Goal: Transaction & Acquisition: Purchase product/service

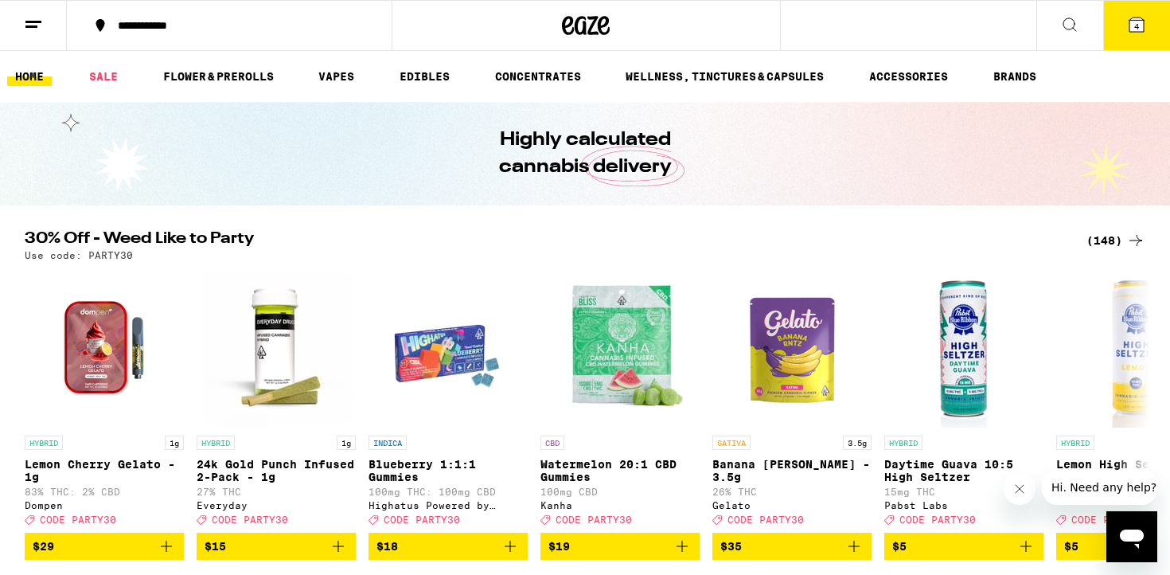
click at [1066, 25] on icon at bounding box center [1069, 24] width 19 height 19
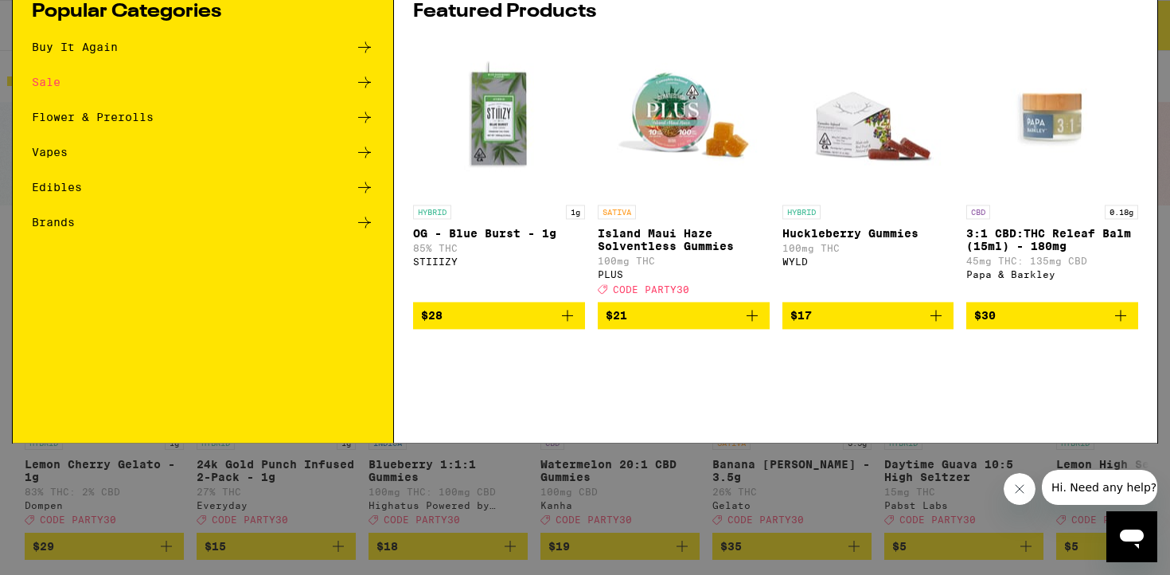
click at [685, 391] on span "$21" at bounding box center [684, 381] width 156 height 19
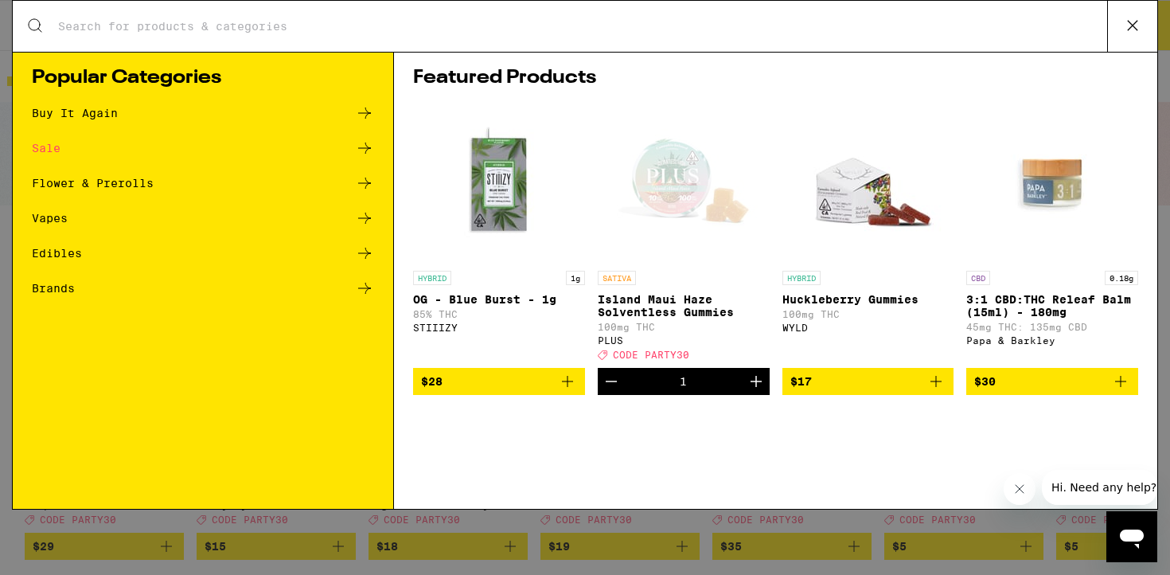
click at [699, 197] on div "Open page for Island Maui Haze Solventless Gummies from PLUS" at bounding box center [683, 182] width 159 height 159
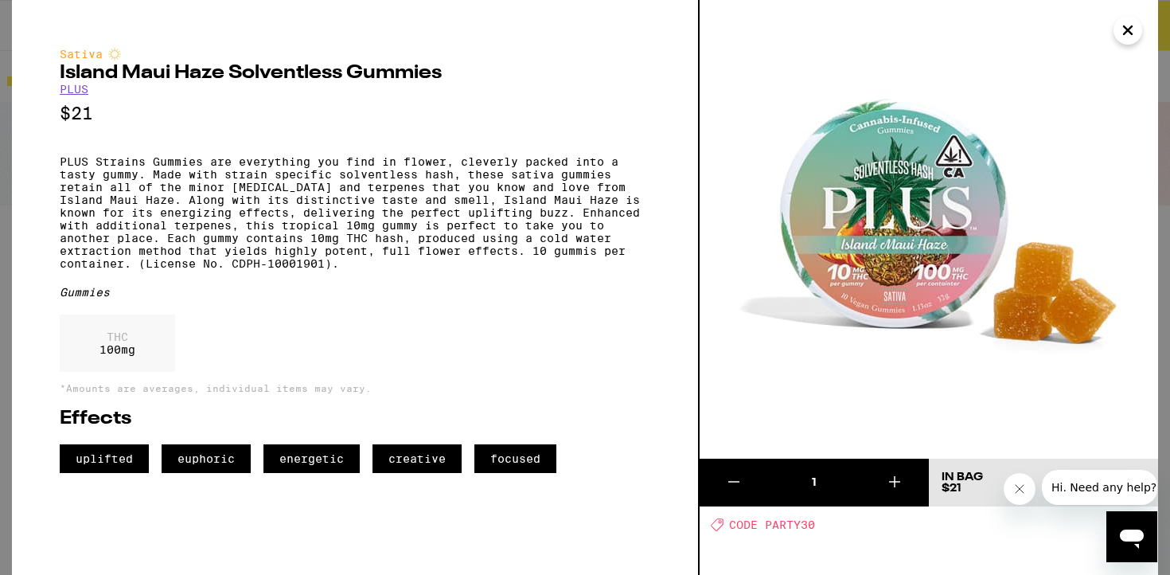
click at [81, 92] on link "PLUS" at bounding box center [74, 89] width 29 height 13
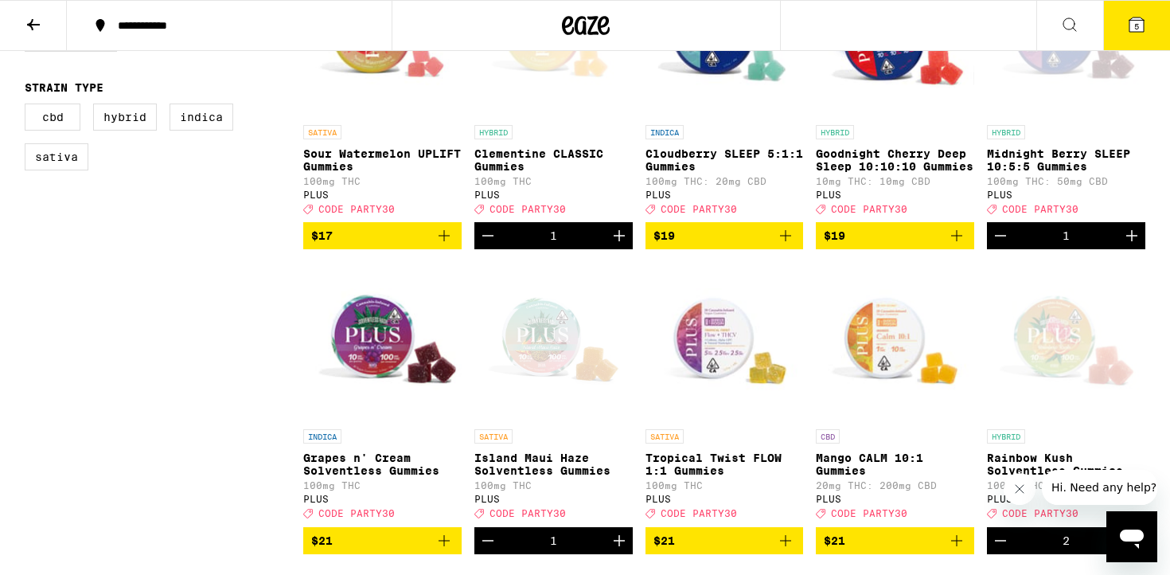
scroll to position [558, 0]
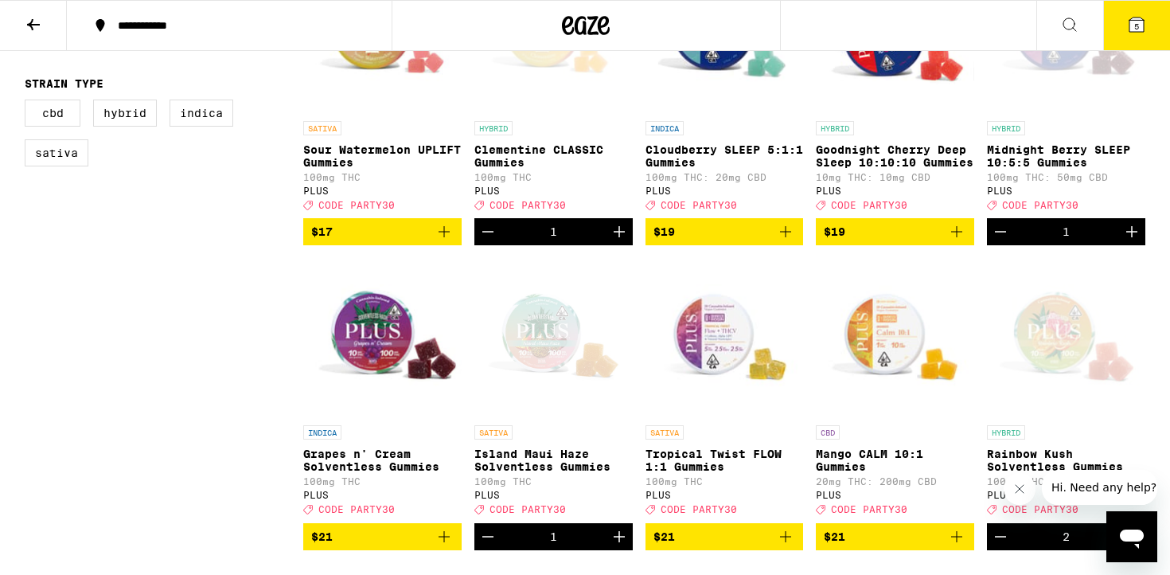
click at [490, 241] on icon "Decrement" at bounding box center [487, 231] width 19 height 19
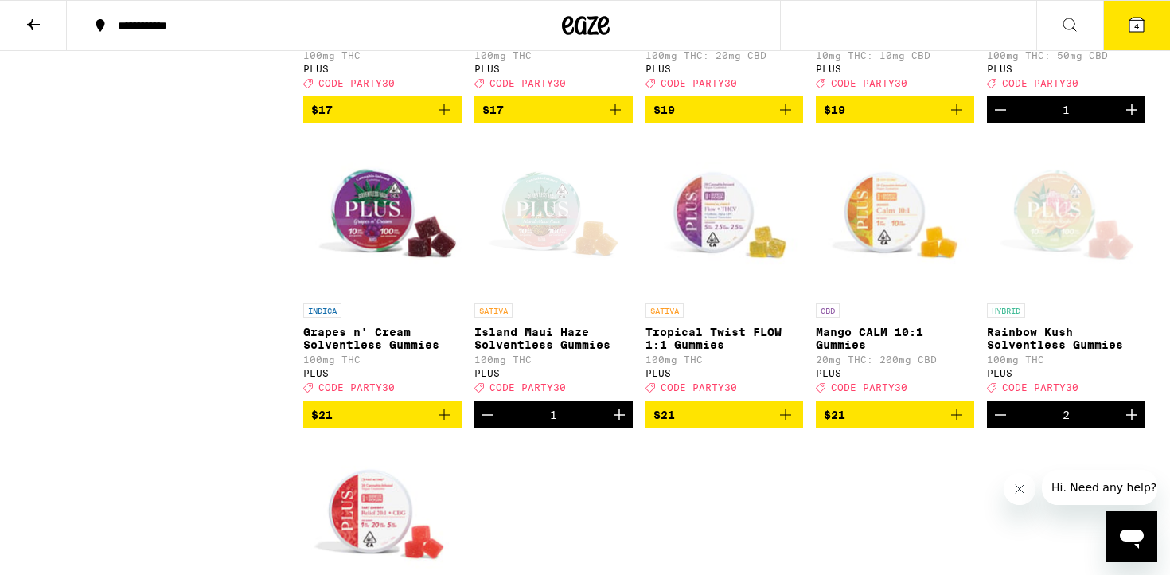
scroll to position [678, 0]
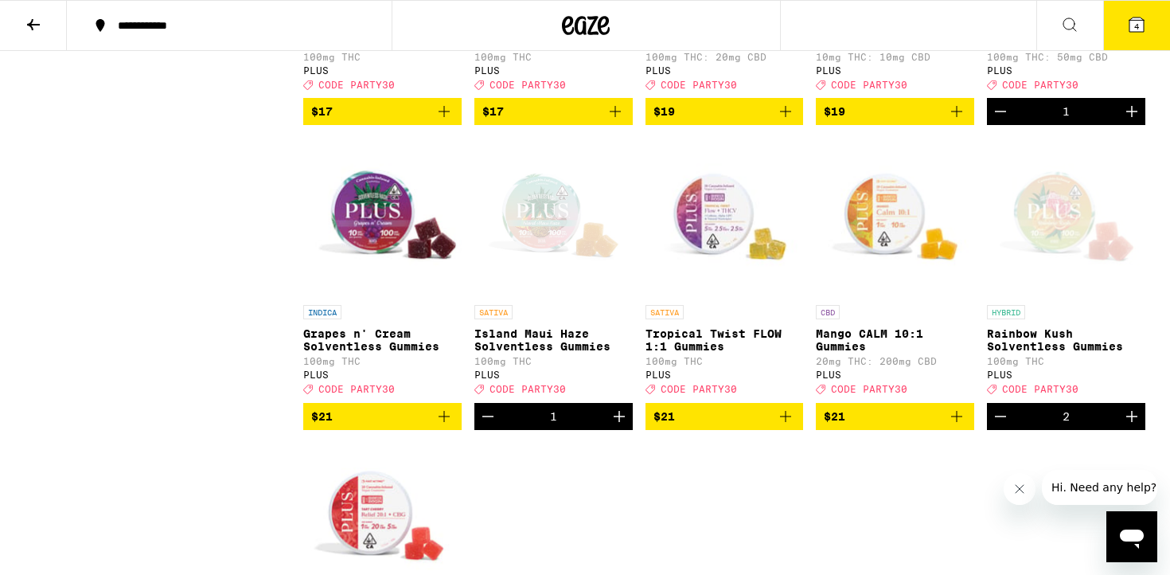
click at [489, 426] on icon "Decrement" at bounding box center [487, 416] width 19 height 19
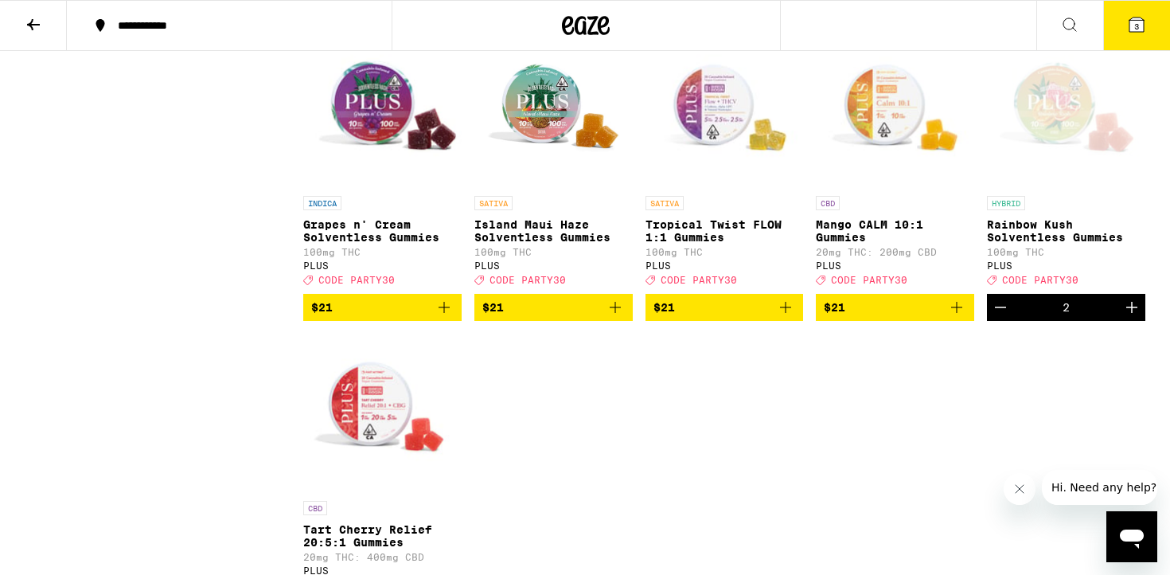
scroll to position [792, 0]
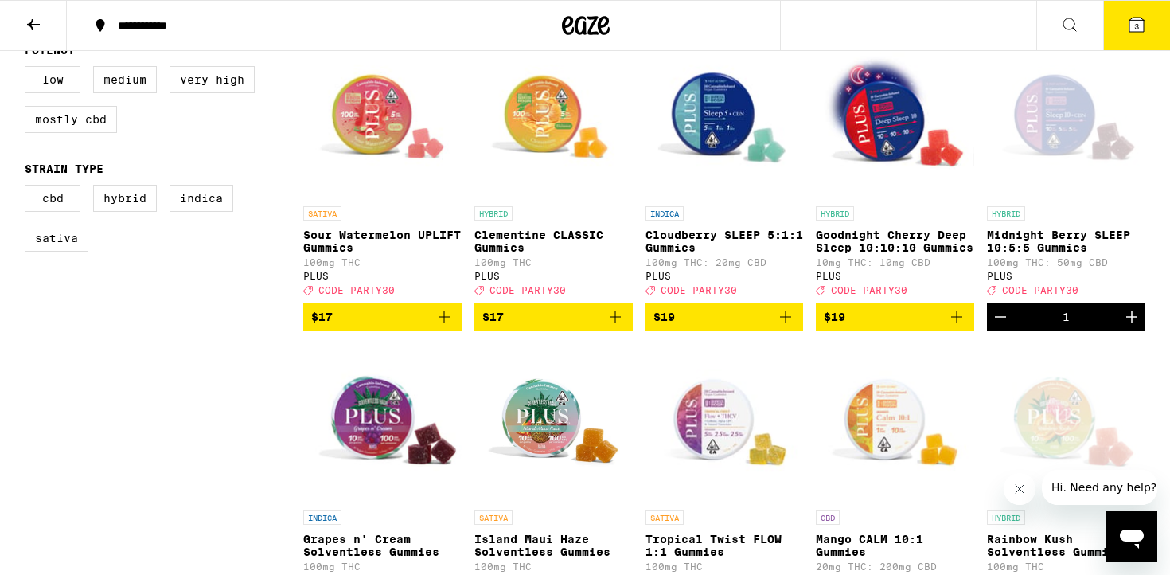
click at [595, 330] on button "$17" at bounding box center [553, 316] width 158 height 27
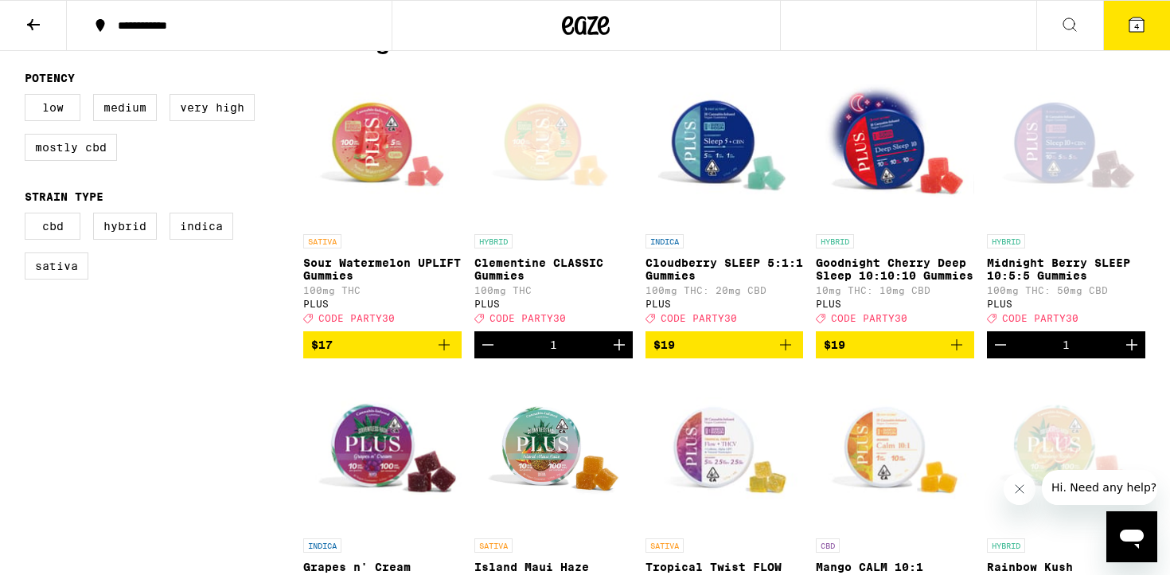
scroll to position [448, 0]
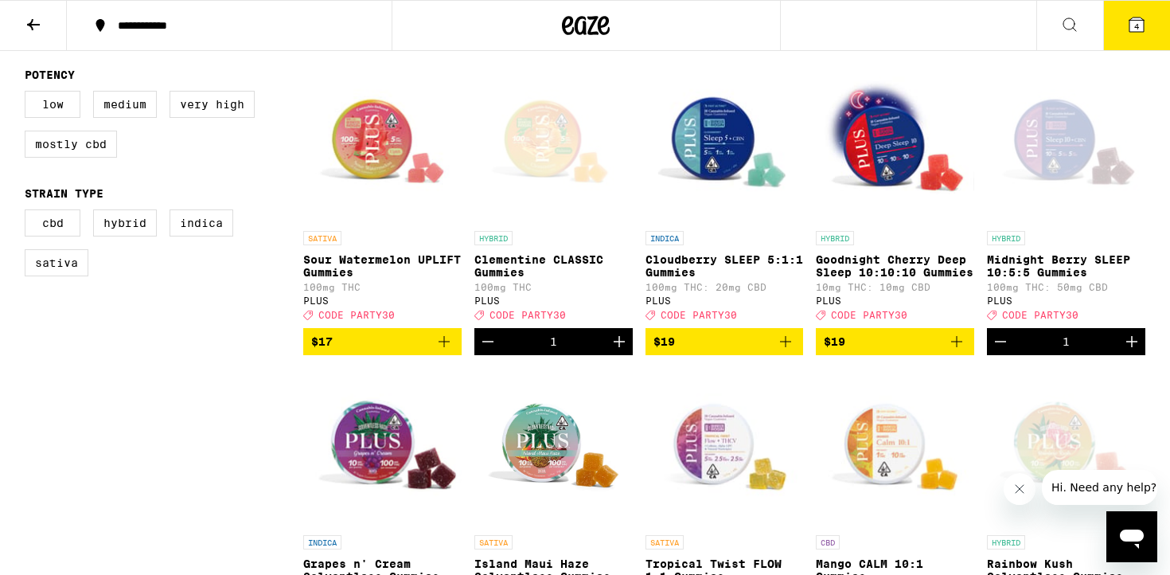
click at [1129, 20] on icon at bounding box center [1136, 24] width 19 height 19
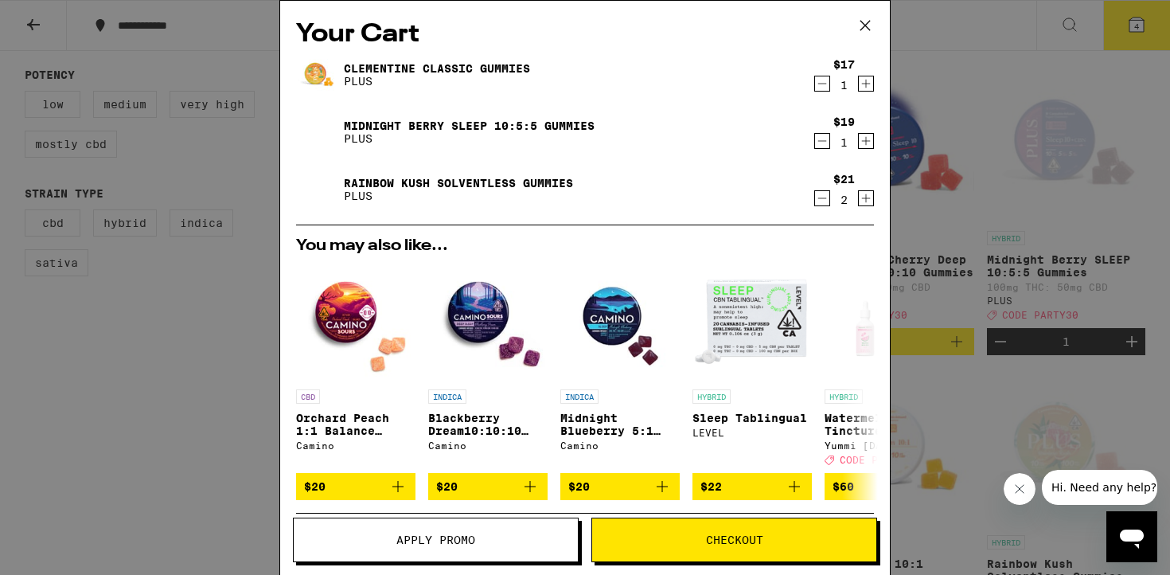
click at [680, 545] on button "Checkout" at bounding box center [734, 539] width 286 height 45
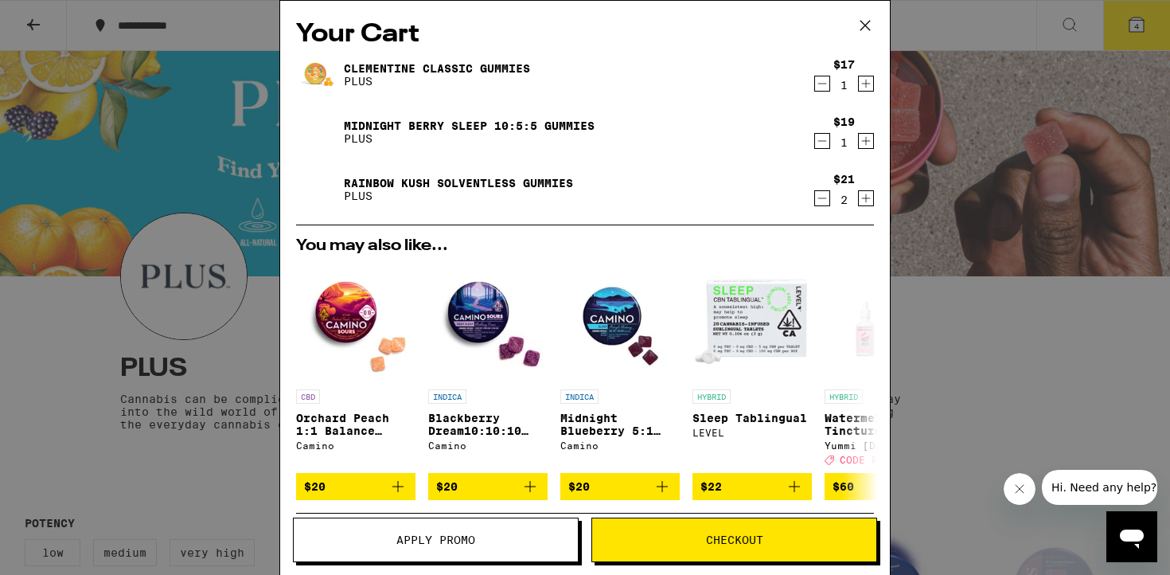
click at [864, 30] on icon at bounding box center [865, 26] width 24 height 24
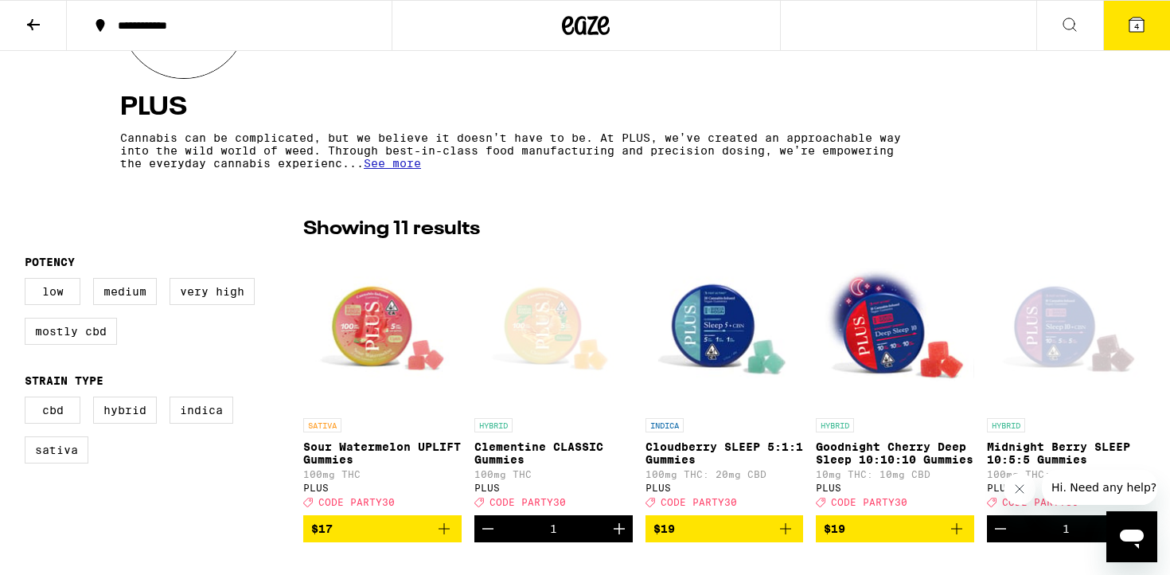
scroll to position [312, 0]
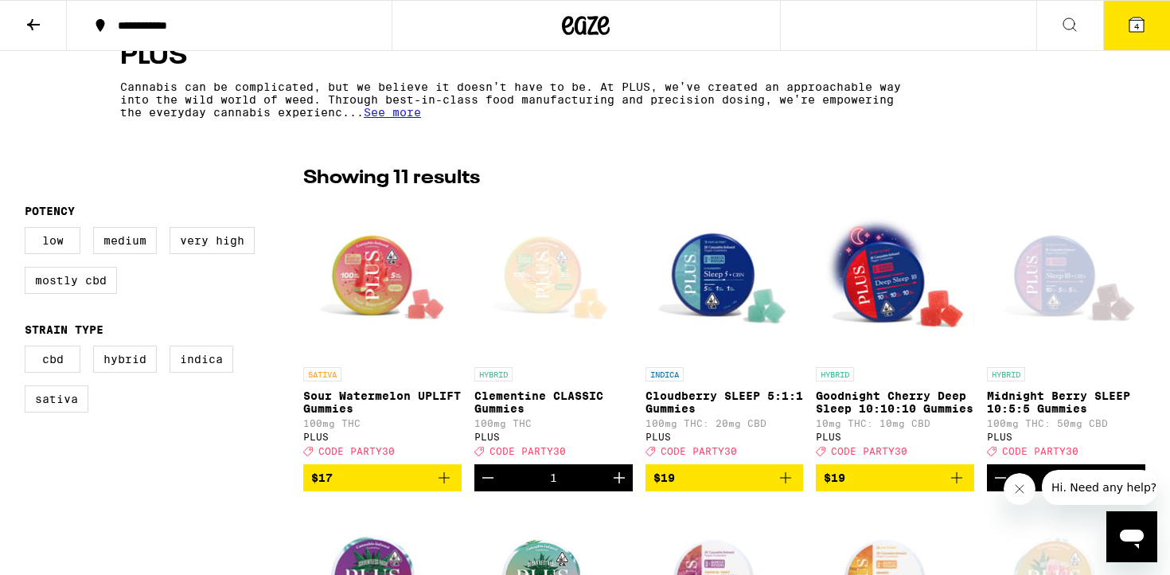
click at [1129, 26] on icon at bounding box center [1136, 24] width 19 height 19
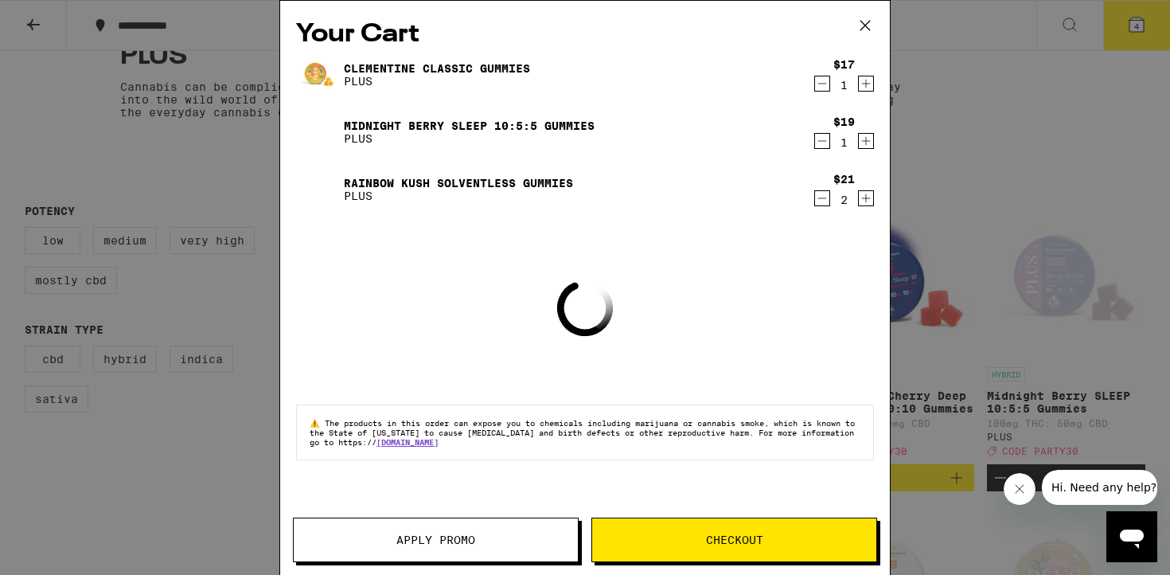
click at [384, 551] on button "Apply Promo" at bounding box center [436, 539] width 286 height 45
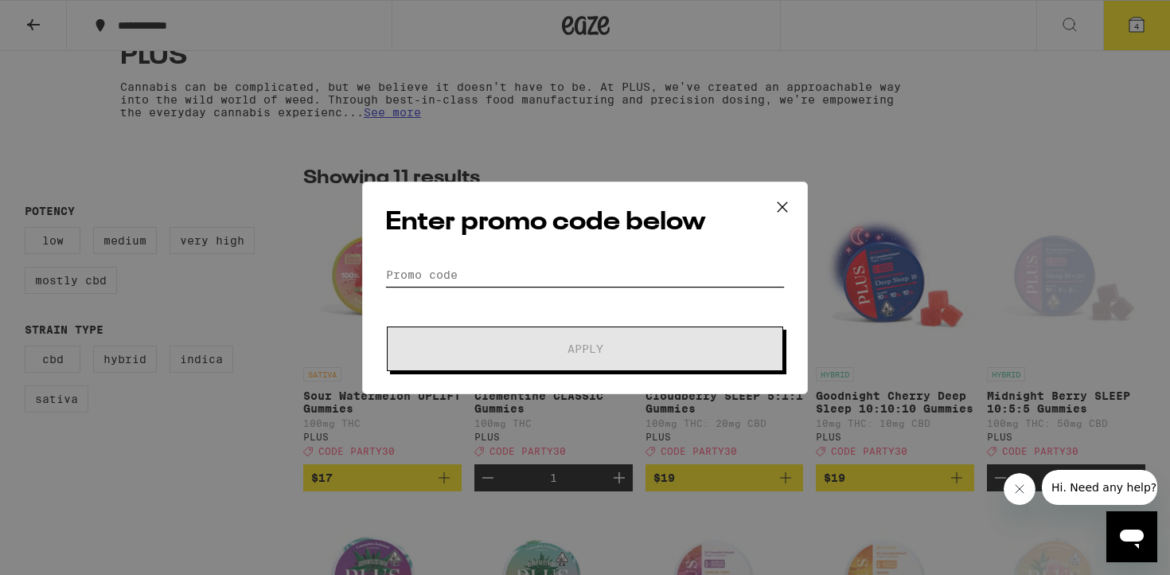
click at [469, 269] on input "Promo Code" at bounding box center [584, 275] width 399 height 24
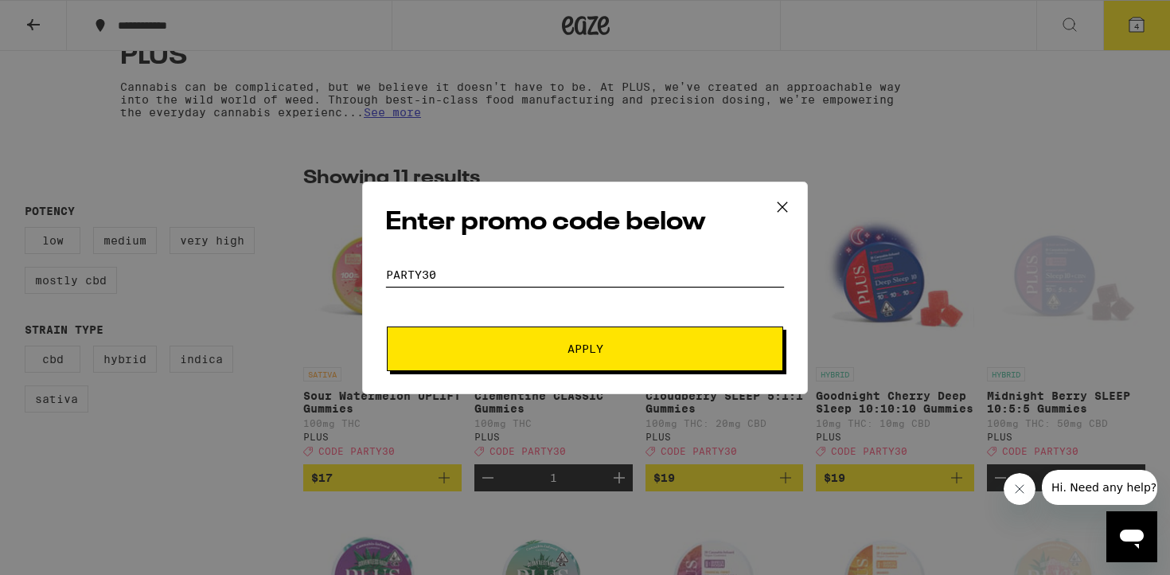
type input "party30"
click at [534, 343] on span "Apply" at bounding box center [585, 348] width 286 height 11
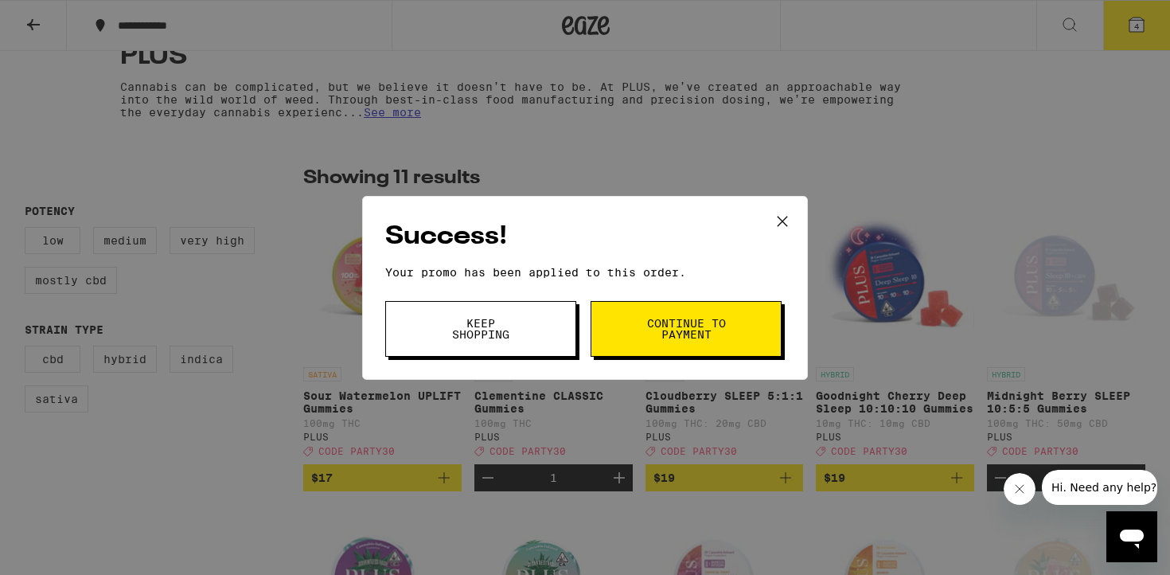
click at [517, 342] on button "Keep Shopping" at bounding box center [480, 329] width 191 height 56
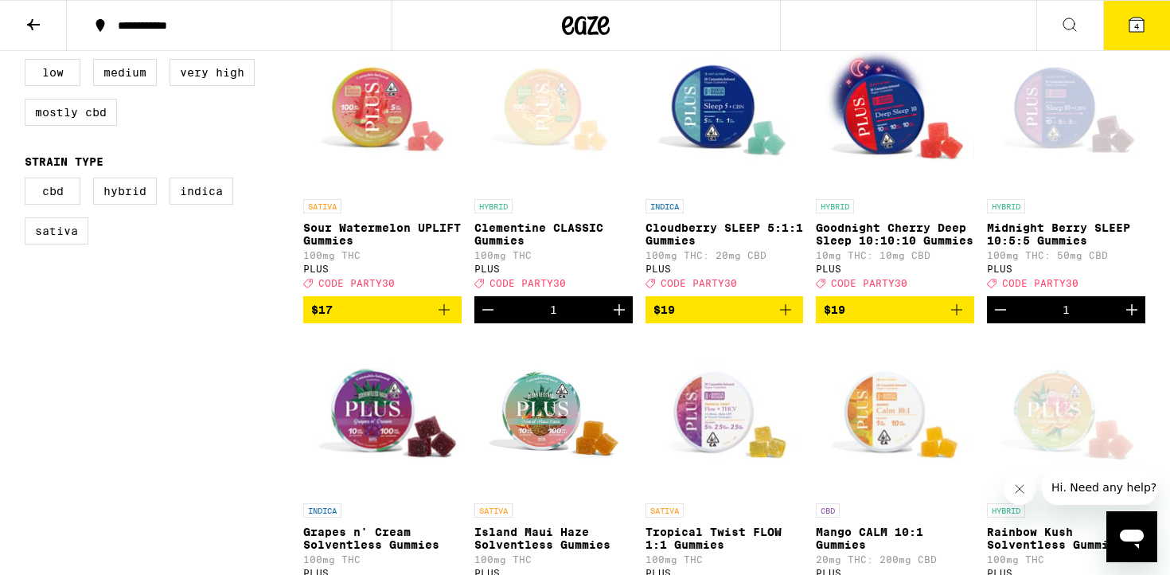
scroll to position [485, 0]
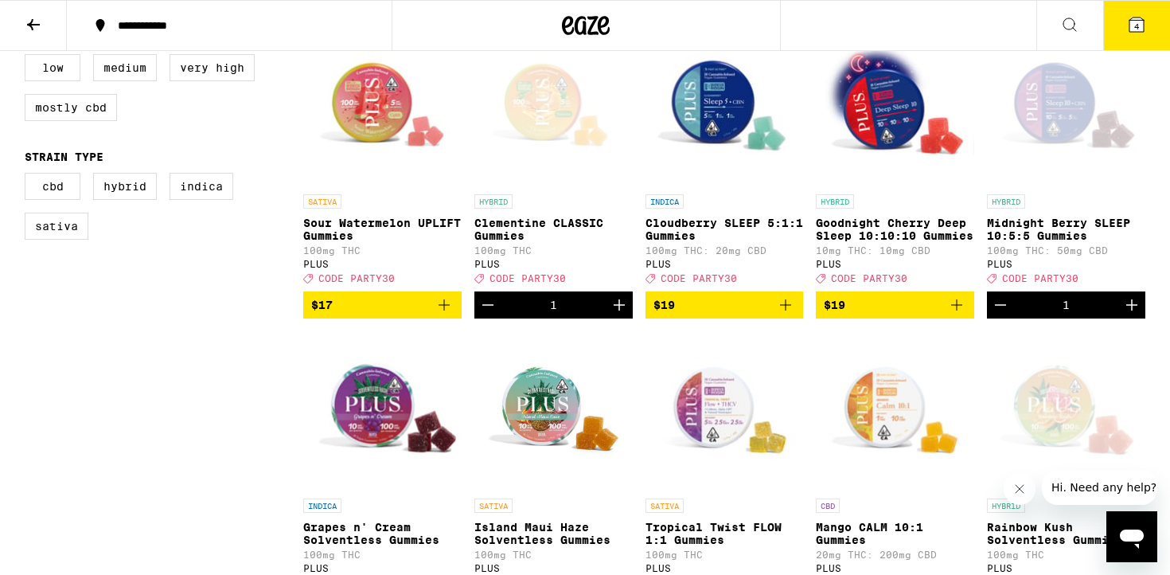
click at [1140, 314] on icon "Increment" at bounding box center [1131, 304] width 19 height 19
click at [1139, 29] on icon at bounding box center [1136, 25] width 14 height 14
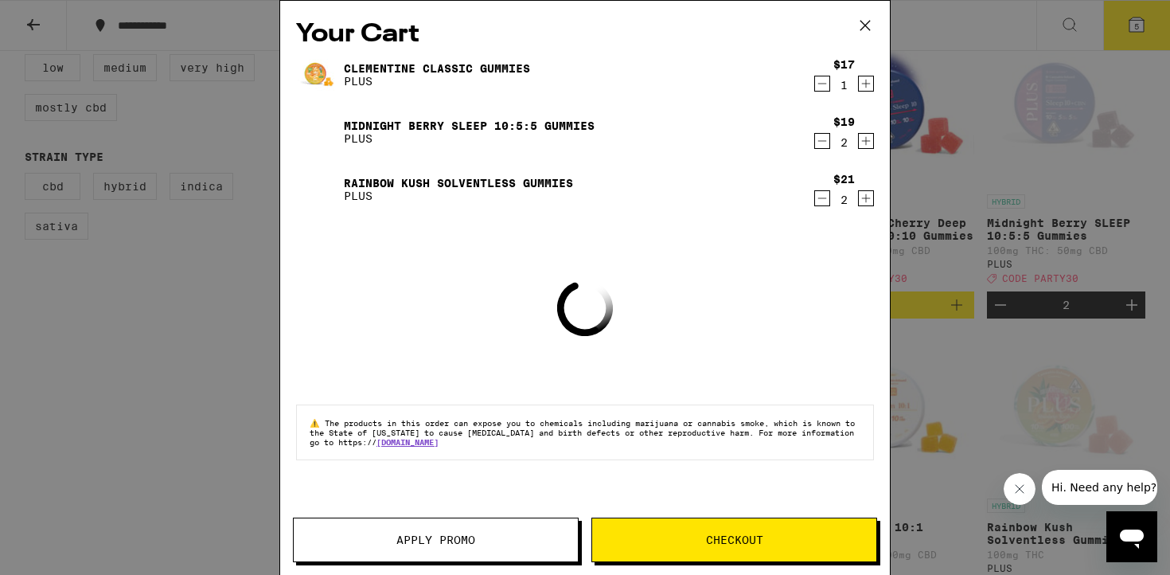
click at [487, 537] on span "Apply Promo" at bounding box center [436, 539] width 284 height 11
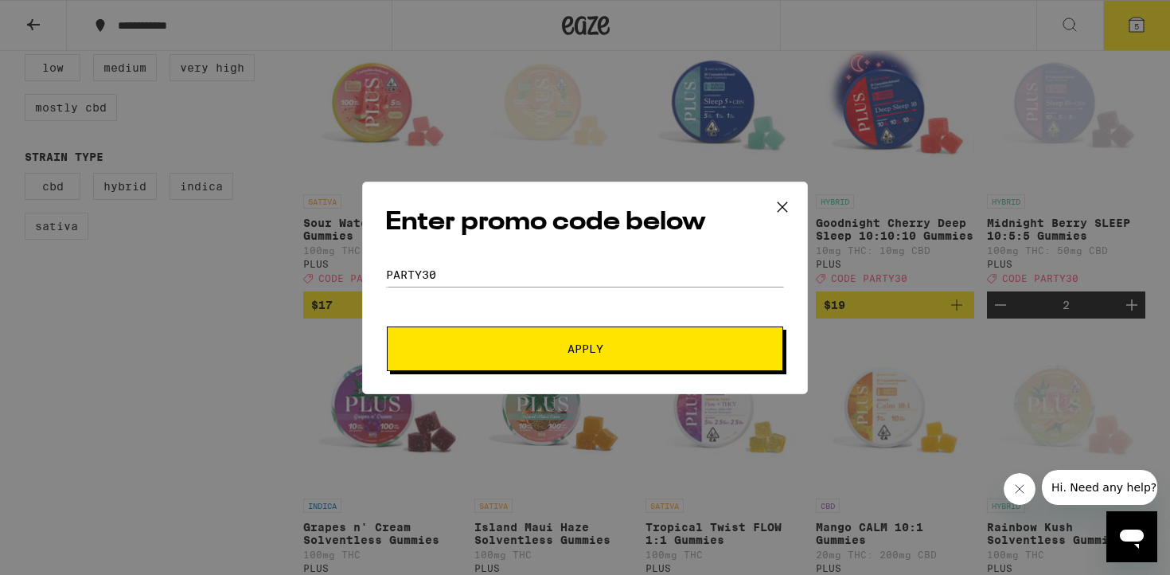
click at [536, 345] on span "Apply" at bounding box center [585, 348] width 286 height 11
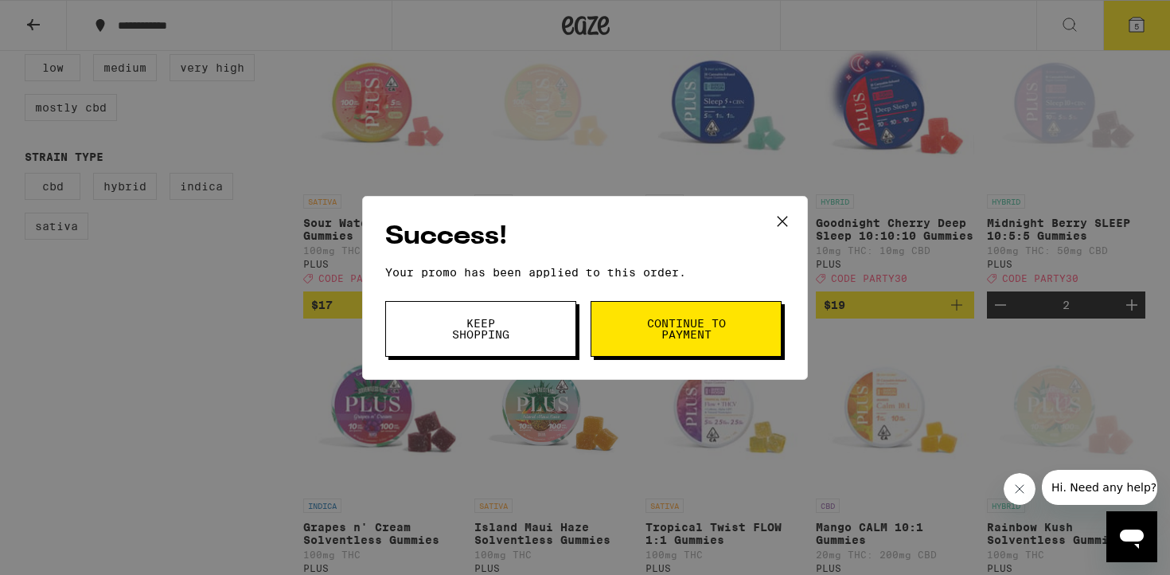
click at [663, 344] on button "Continue to payment" at bounding box center [685, 329] width 191 height 56
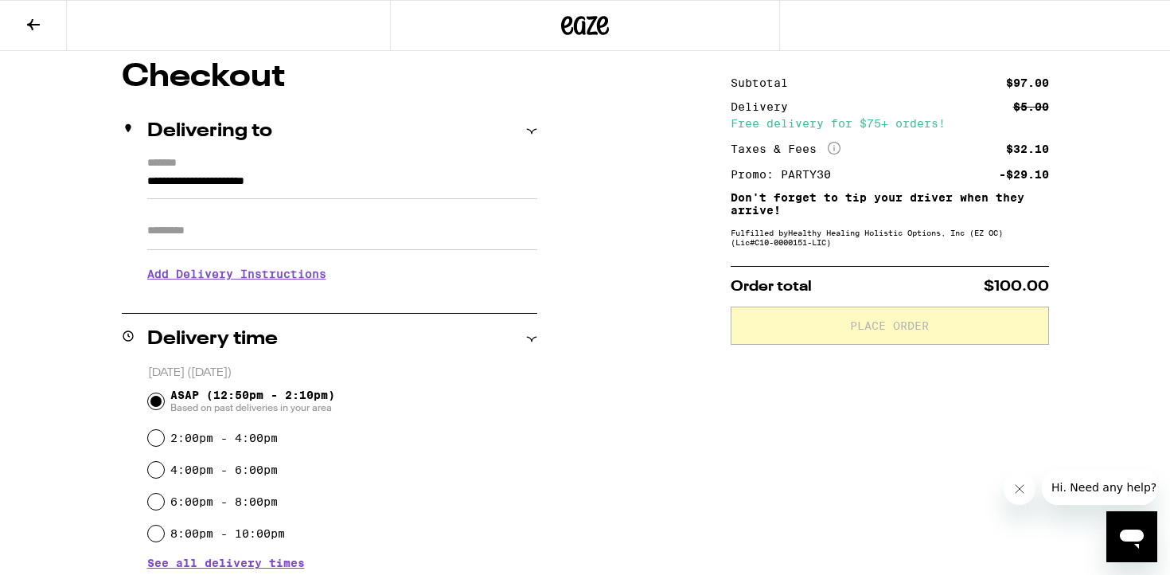
scroll to position [133, 0]
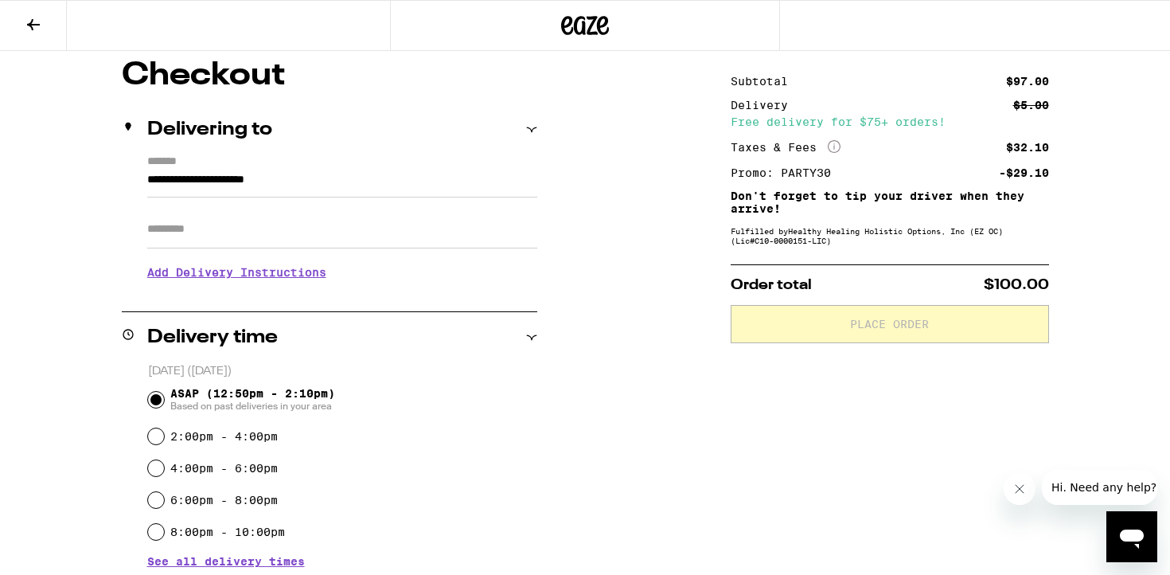
click at [184, 470] on label "4:00pm - 6:00pm" at bounding box center [223, 468] width 107 height 13
click at [164, 470] on input "4:00pm - 6:00pm" at bounding box center [156, 468] width 16 height 16
radio input "true"
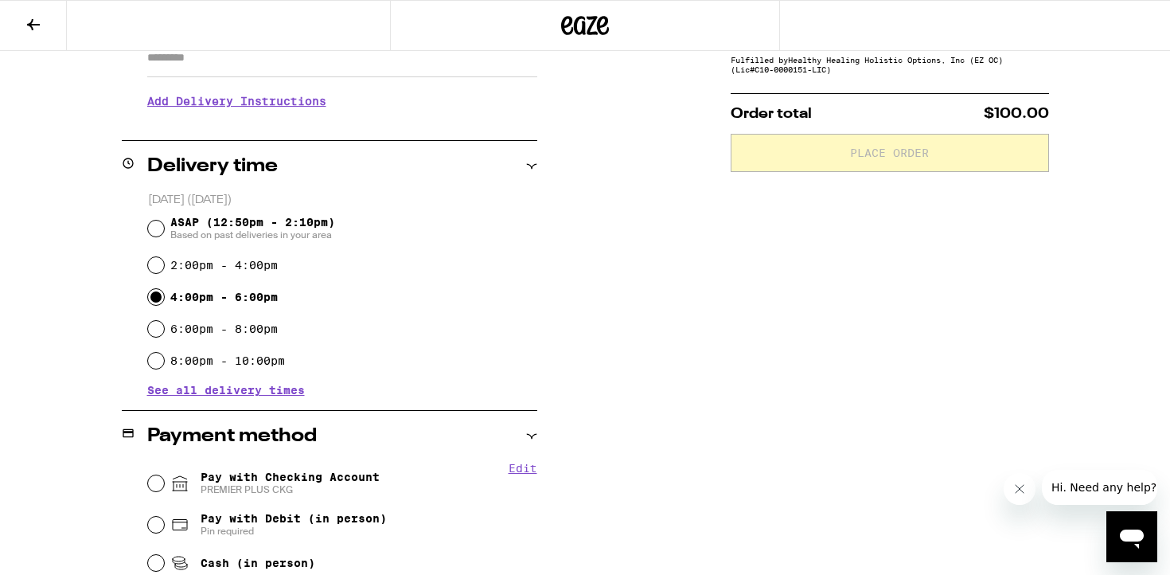
scroll to position [550, 0]
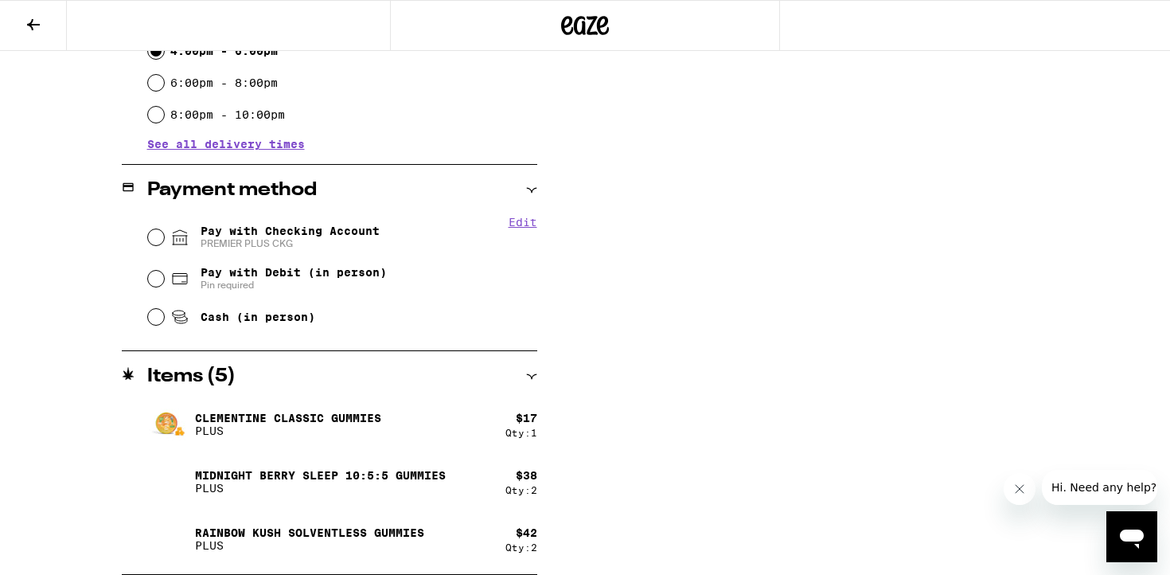
click at [329, 239] on span "PREMIER PLUS CKG" at bounding box center [290, 243] width 179 height 13
click at [164, 239] on input "Pay with Checking Account PREMIER PLUS CKG" at bounding box center [156, 237] width 16 height 16
radio input "true"
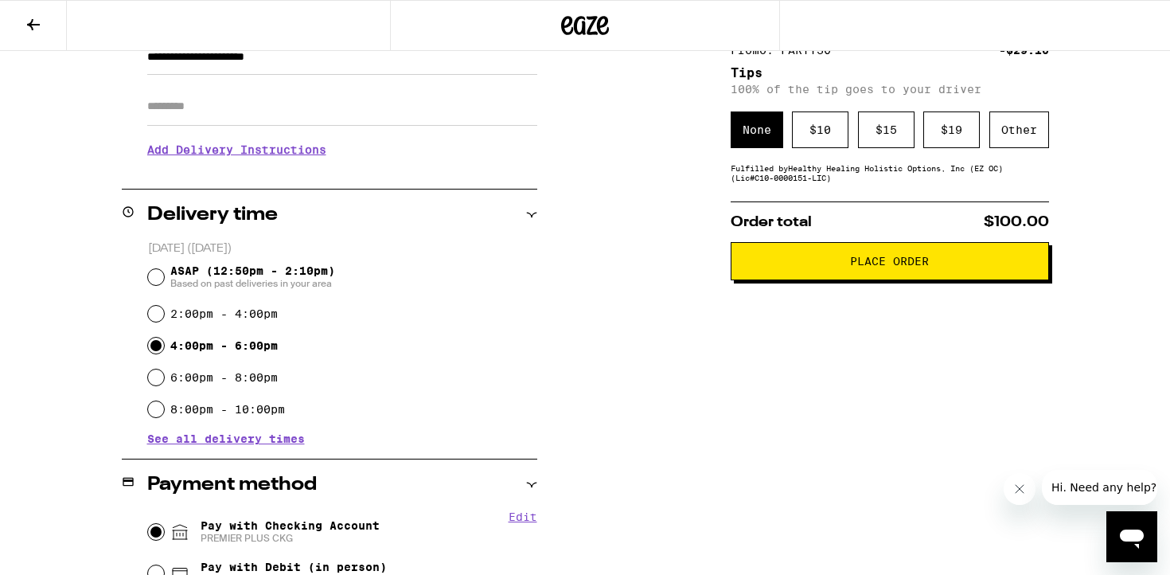
scroll to position [0, 0]
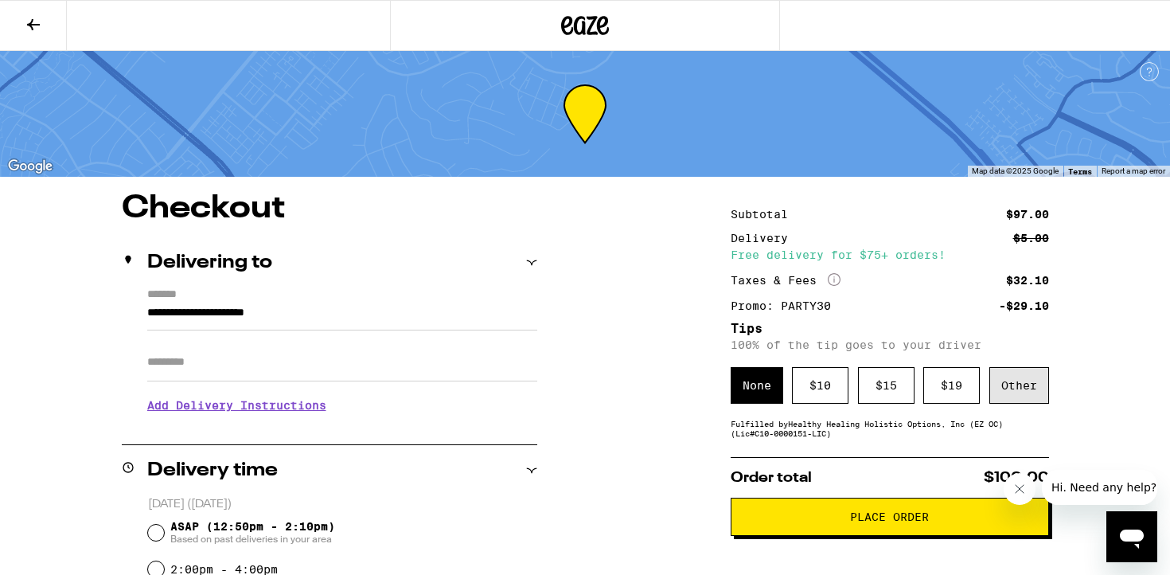
click at [1024, 387] on div "Other" at bounding box center [1019, 385] width 60 height 37
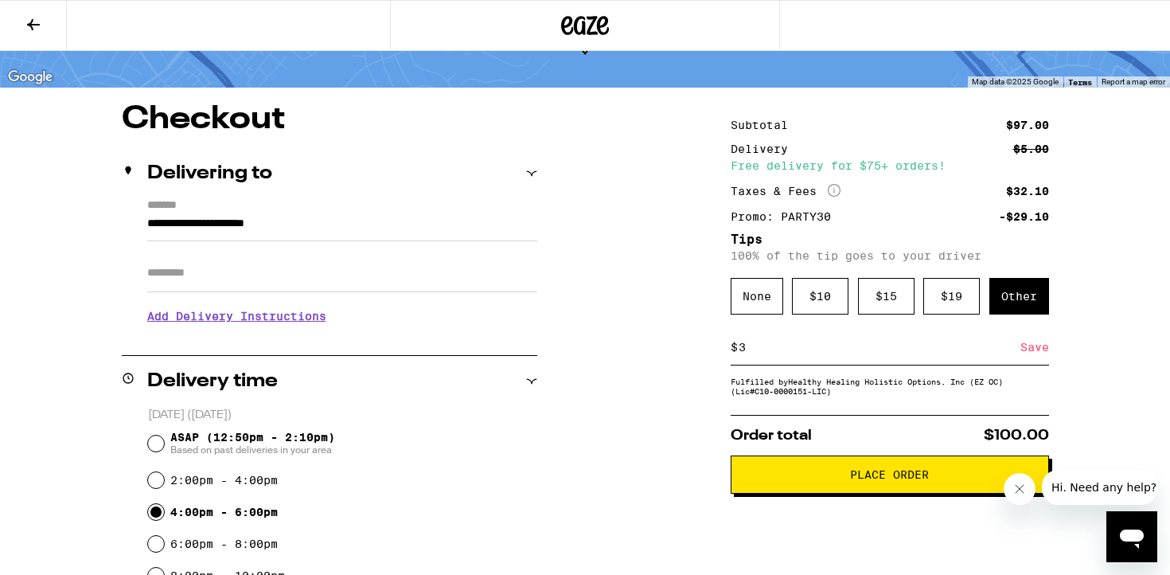
scroll to position [97, 0]
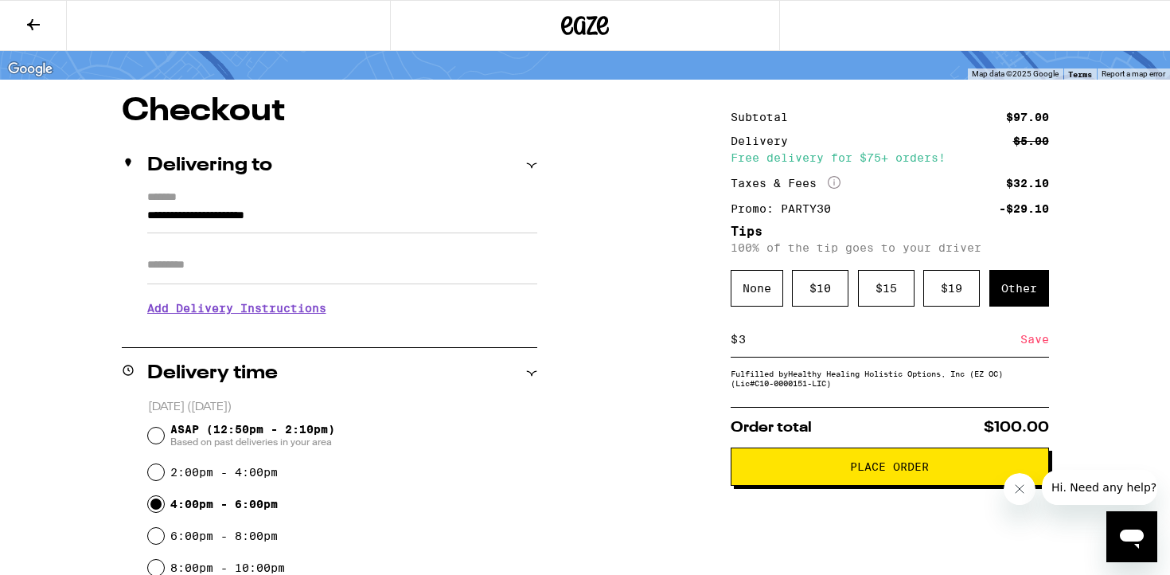
type input "3"
click at [789, 468] on button "Place Order" at bounding box center [890, 466] width 318 height 38
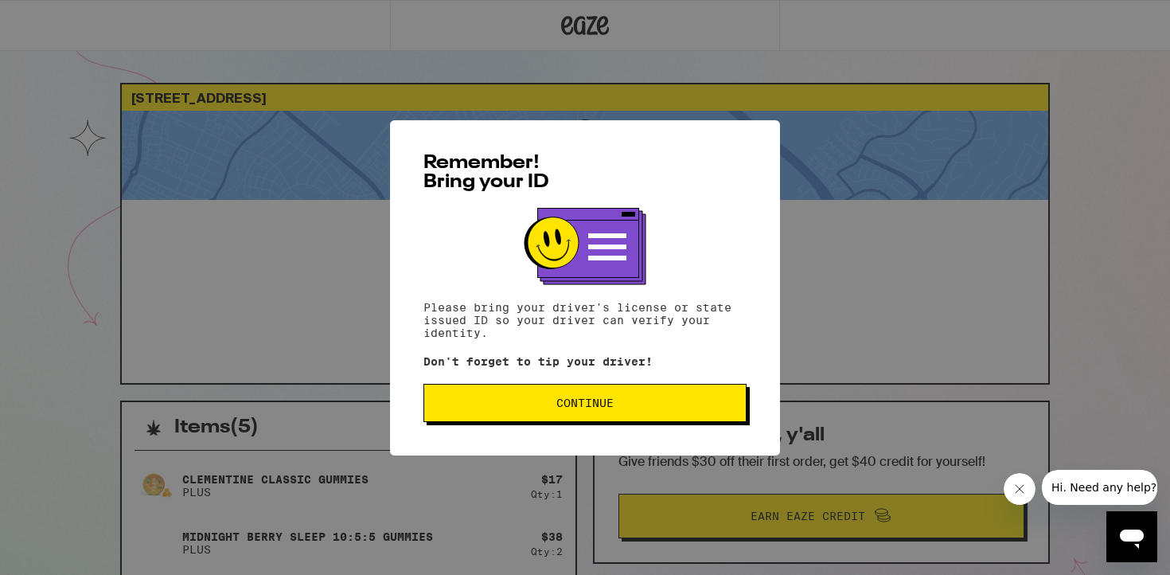
click at [611, 417] on button "Continue" at bounding box center [584, 403] width 323 height 38
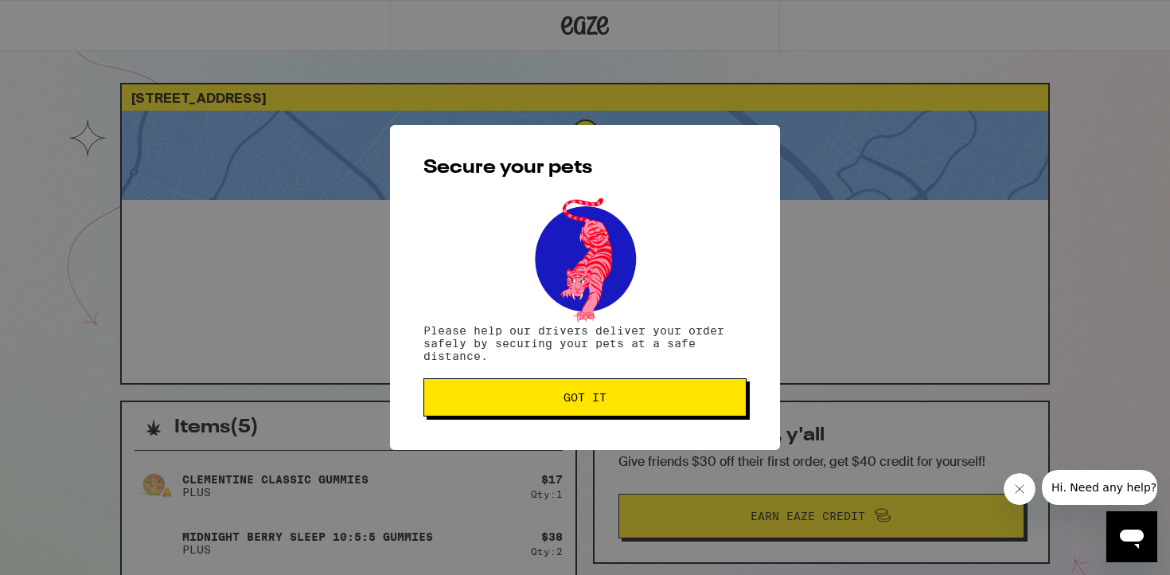
click at [611, 416] on button "Got it" at bounding box center [584, 397] width 323 height 38
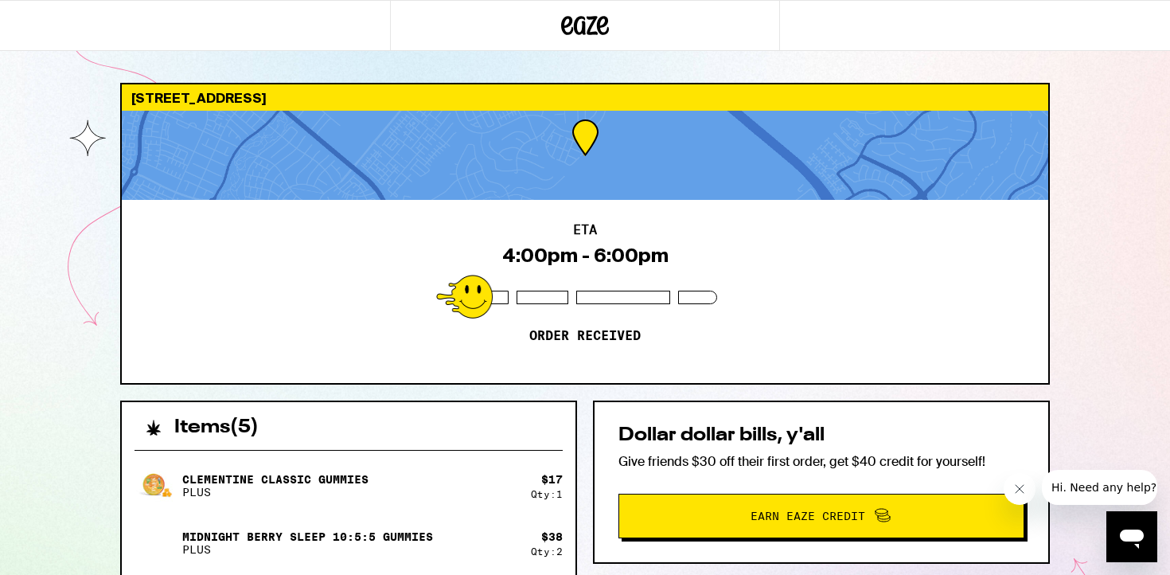
click at [600, 28] on icon at bounding box center [603, 25] width 12 height 19
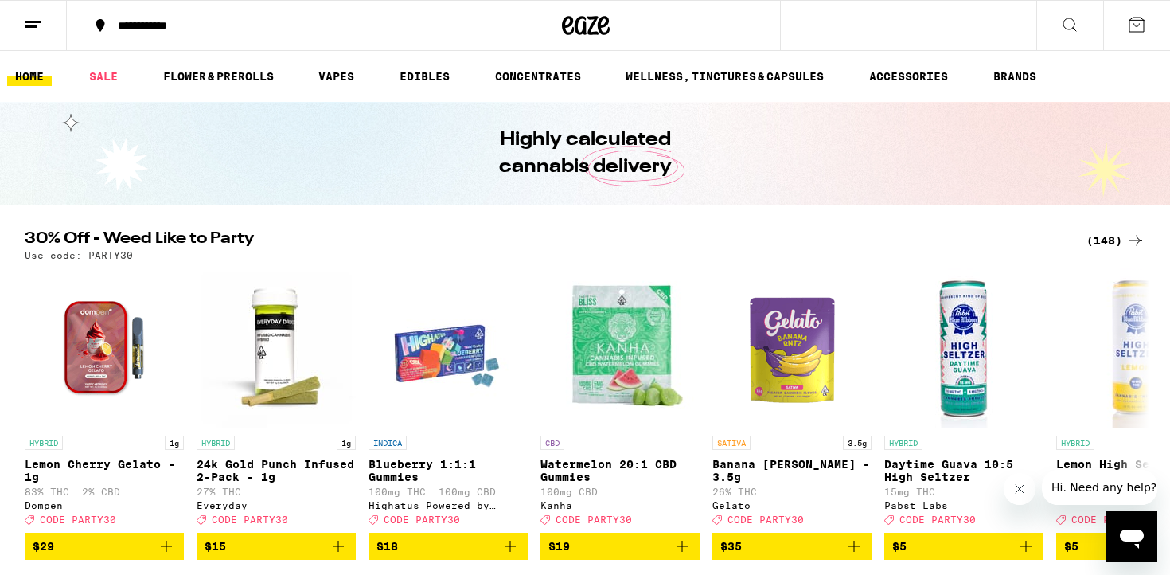
click at [29, 19] on icon at bounding box center [33, 24] width 19 height 19
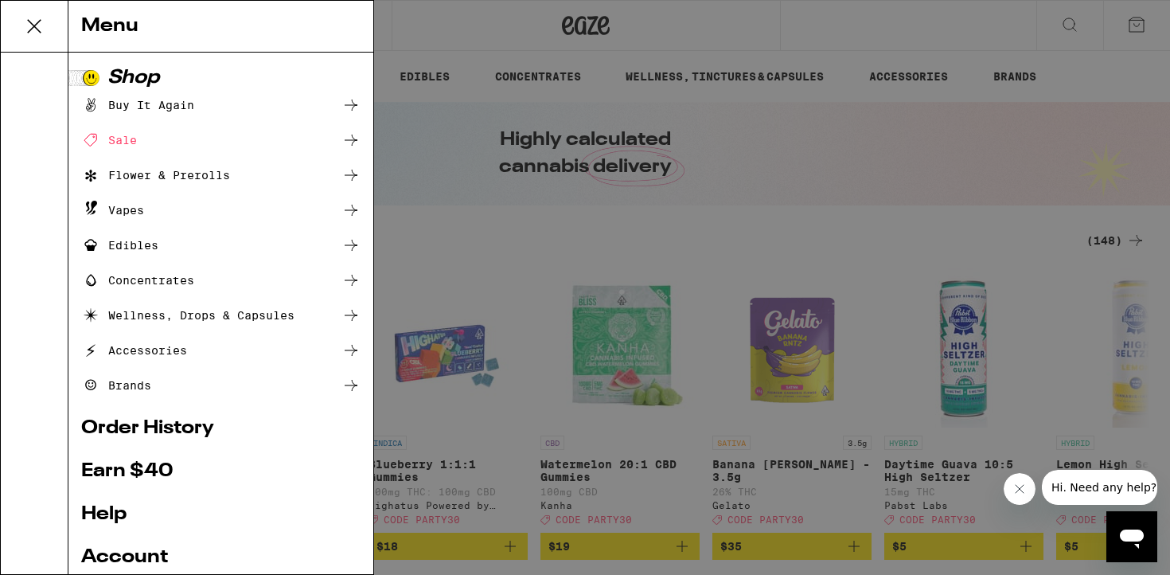
click at [135, 427] on link "Order History" at bounding box center [220, 428] width 279 height 19
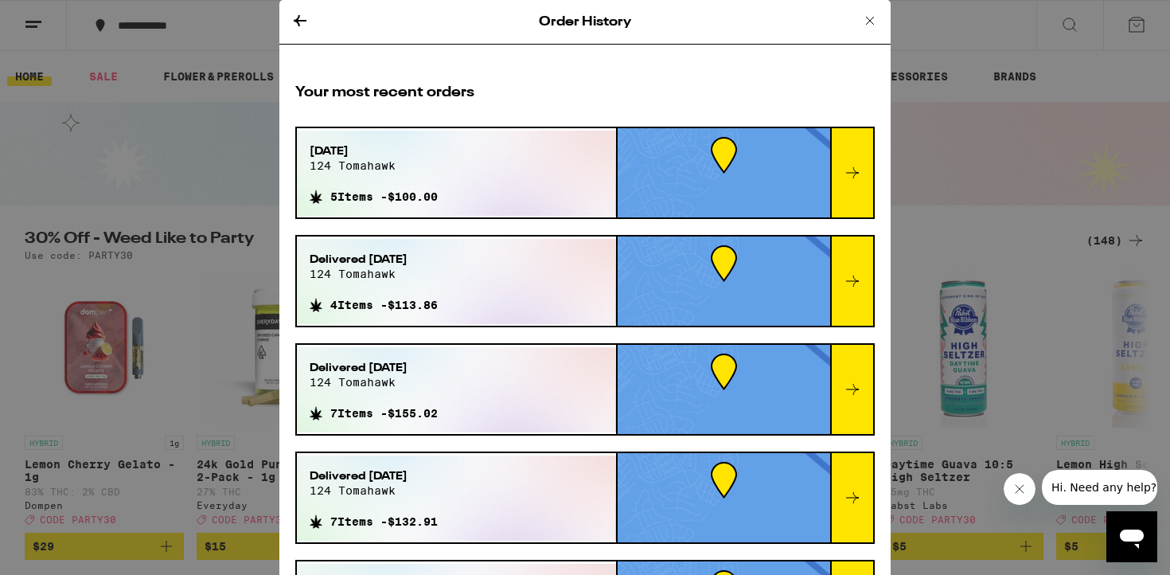
click at [851, 279] on icon at bounding box center [852, 280] width 19 height 19
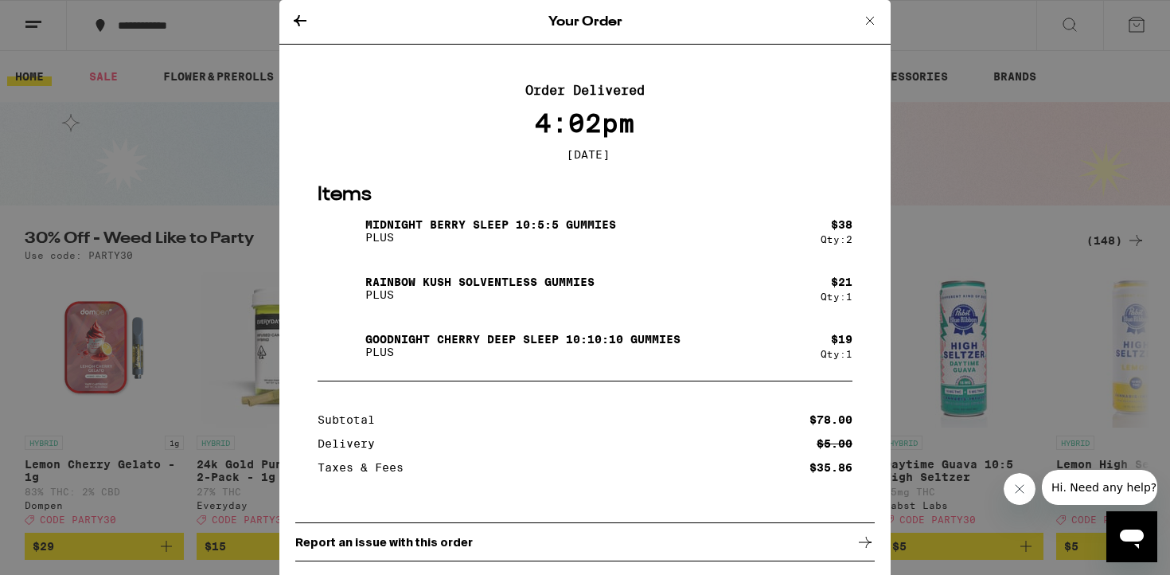
click at [284, 18] on div "Your Order" at bounding box center [584, 22] width 611 height 45
click at [305, 18] on icon at bounding box center [299, 20] width 19 height 19
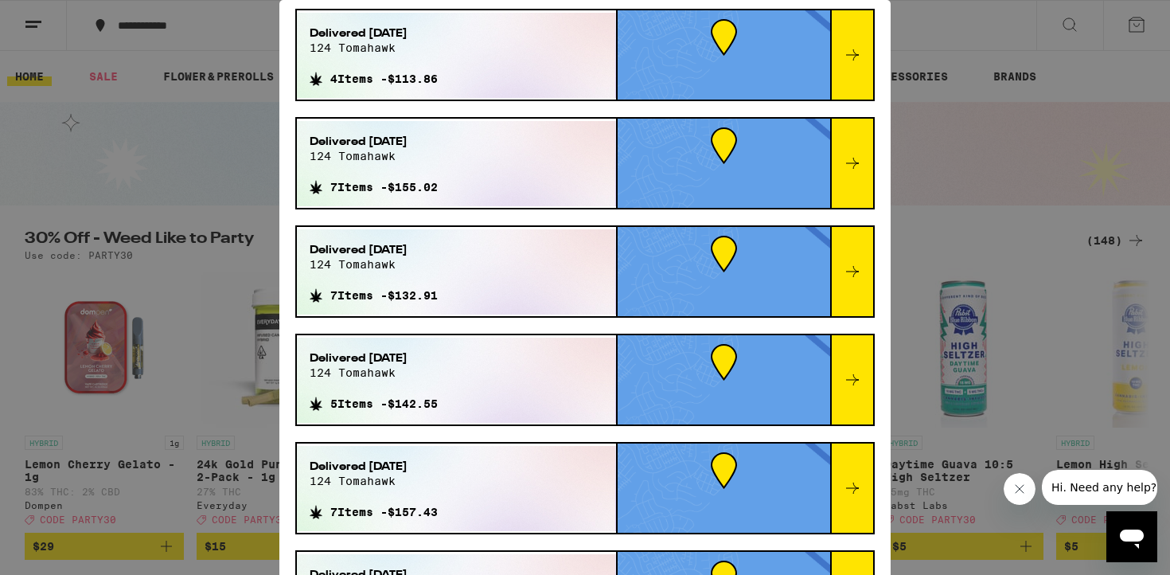
scroll to position [227, 0]
